Goal: Transaction & Acquisition: Book appointment/travel/reservation

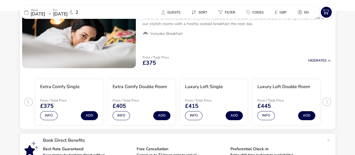
scroll to position [73, 0]
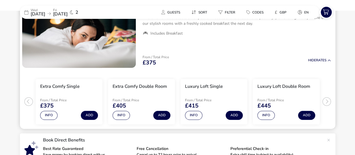
click at [328, 101] on ul "Extra Comfy Single From / Total Price £375 Info Add Extra Comfy Double Room Fro…" at bounding box center [177, 99] width 315 height 59
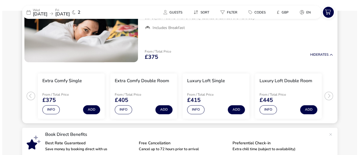
scroll to position [67, 0]
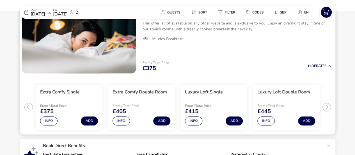
click at [325, 106] on ul "Extra Comfy Single From / Total Price £375 Info Add Extra Comfy Double Room Fro…" at bounding box center [177, 104] width 315 height 59
click at [49, 120] on button "Info" at bounding box center [48, 120] width 17 height 9
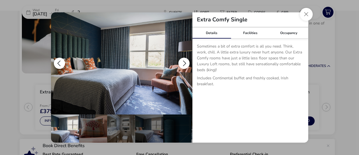
click at [185, 63] on button "details" at bounding box center [183, 62] width 11 height 11
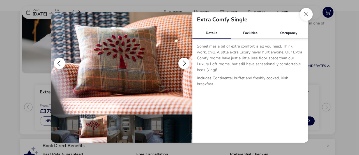
click at [185, 63] on button "details" at bounding box center [183, 62] width 11 height 11
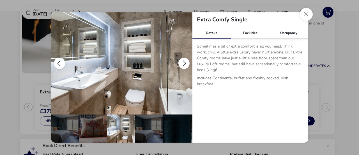
scroll to position [0, 28]
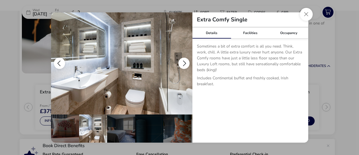
click at [185, 63] on button "details" at bounding box center [183, 62] width 11 height 11
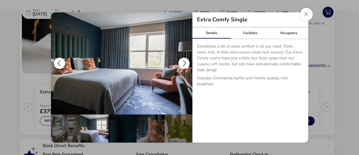
click at [185, 63] on button "details" at bounding box center [183, 62] width 11 height 11
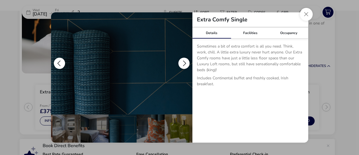
click at [185, 63] on button "details" at bounding box center [183, 62] width 11 height 11
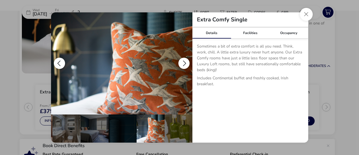
click at [185, 63] on button "details" at bounding box center [183, 62] width 11 height 11
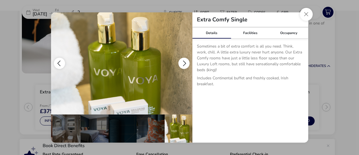
click at [185, 63] on button "details" at bounding box center [183, 62] width 11 height 11
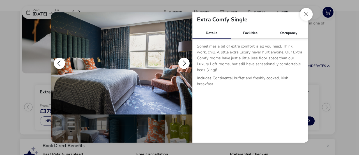
scroll to position [0, 0]
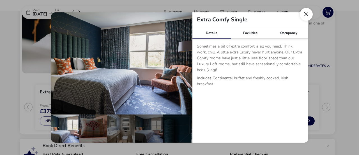
click at [306, 16] on button "Close dialog" at bounding box center [306, 14] width 13 height 13
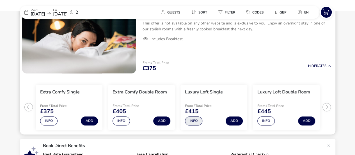
click at [190, 120] on button "Info" at bounding box center [193, 120] width 17 height 9
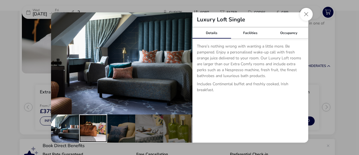
click at [98, 126] on div "details" at bounding box center [93, 128] width 28 height 28
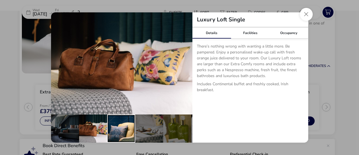
click at [122, 129] on div "details" at bounding box center [121, 128] width 28 height 28
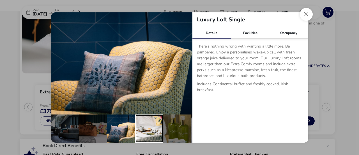
click at [139, 128] on div "details" at bounding box center [149, 128] width 28 height 28
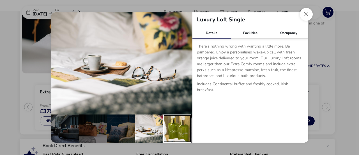
click at [176, 125] on div "details" at bounding box center [177, 128] width 28 height 28
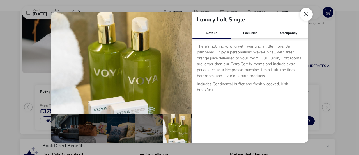
click at [312, 15] on button "Close dialog" at bounding box center [306, 14] width 13 height 13
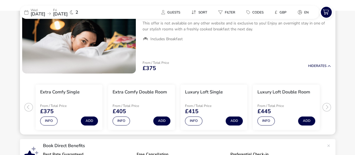
click at [324, 105] on ul "Extra Comfy Single From / Total Price £375 Info Add Extra Comfy Double Room Fro…" at bounding box center [177, 104] width 315 height 59
click at [121, 121] on button "Info" at bounding box center [120, 120] width 17 height 9
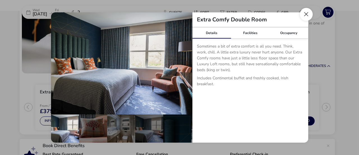
click at [305, 15] on button "Close dialog" at bounding box center [306, 14] width 13 height 13
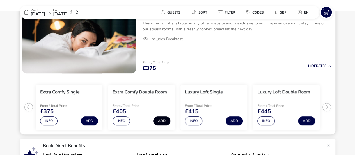
click at [157, 119] on button "Add" at bounding box center [161, 120] width 17 height 9
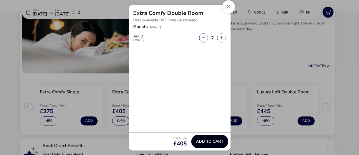
click at [205, 138] on button "Add to cart" at bounding box center [209, 140] width 37 height 13
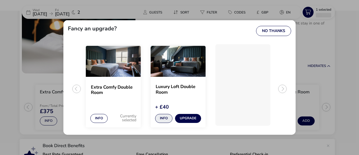
click at [161, 118] on button "Info" at bounding box center [163, 118] width 17 height 9
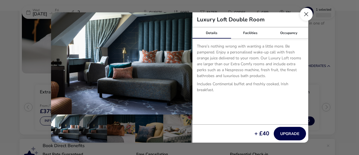
click at [304, 13] on button "Close dialog" at bounding box center [306, 14] width 13 height 13
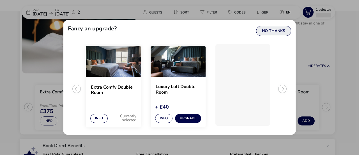
click at [277, 30] on button "No Thanks" at bounding box center [273, 31] width 35 height 10
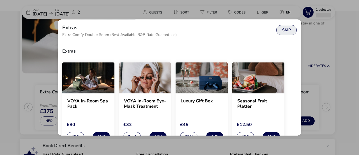
click at [289, 28] on button "Skip" at bounding box center [286, 30] width 20 height 10
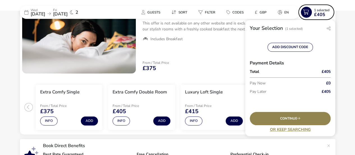
scroll to position [63, 0]
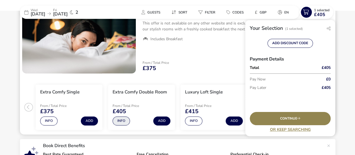
click at [118, 122] on button "Info" at bounding box center [120, 120] width 17 height 9
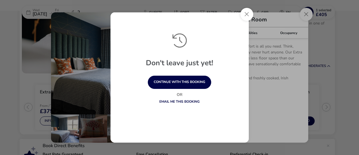
click at [188, 101] on link "Email me this booking" at bounding box center [179, 101] width 40 height 4
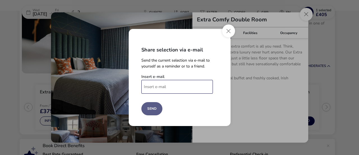
click at [185, 89] on input "Insert e-mail" at bounding box center [177, 87] width 72 height 14
type input "[EMAIL_ADDRESS][DOMAIN_NAME]"
click at [151, 110] on button "Send" at bounding box center [151, 108] width 21 height 13
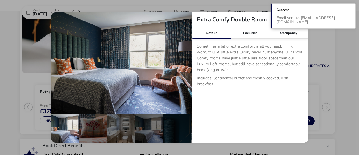
click at [287, 87] on p "Includes Continental buffet and freshly cooked, Irish breakfast." at bounding box center [250, 82] width 107 height 14
click at [257, 79] on p "Includes Continental buffet and freshly cooked, Irish breakfast." at bounding box center [250, 82] width 107 height 14
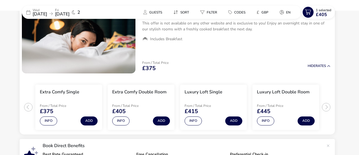
click at [343, 75] on div "Extra Comfy Double Room Details Facilities Occupancy Sometimes a bit of extra c…" at bounding box center [179, 77] width 359 height 155
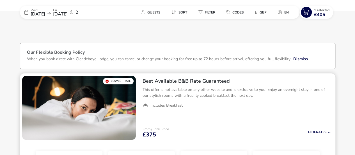
scroll to position [0, 0]
